Goal: Go to known website: Access a specific website the user already knows

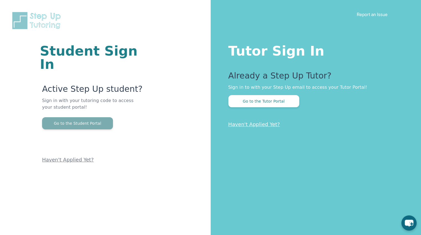
click at [102, 117] on button "Go to the Student Portal" at bounding box center [77, 123] width 71 height 12
click at [63, 117] on button "Go to the Student Portal" at bounding box center [77, 123] width 71 height 12
click at [100, 117] on button "Go to the Student Portal" at bounding box center [77, 123] width 71 height 12
click at [99, 117] on button "Go to the Student Portal" at bounding box center [77, 123] width 71 height 12
click at [85, 117] on button "Go to the Student Portal" at bounding box center [77, 123] width 71 height 12
